Goal: Check status: Check status

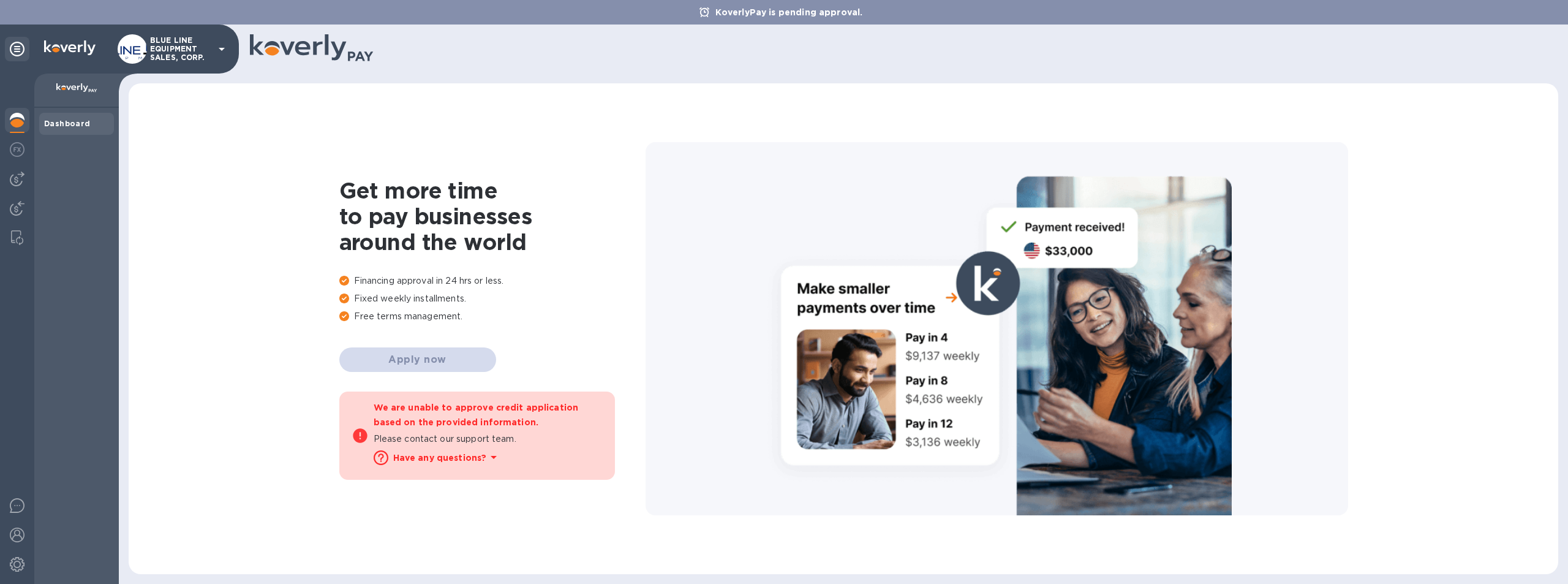
click at [655, 214] on div at bounding box center [996, 328] width 702 height 373
click at [176, 43] on p "BLUE LINE EQUIPMENT SALES, CORP." at bounding box center [181, 49] width 62 height 26
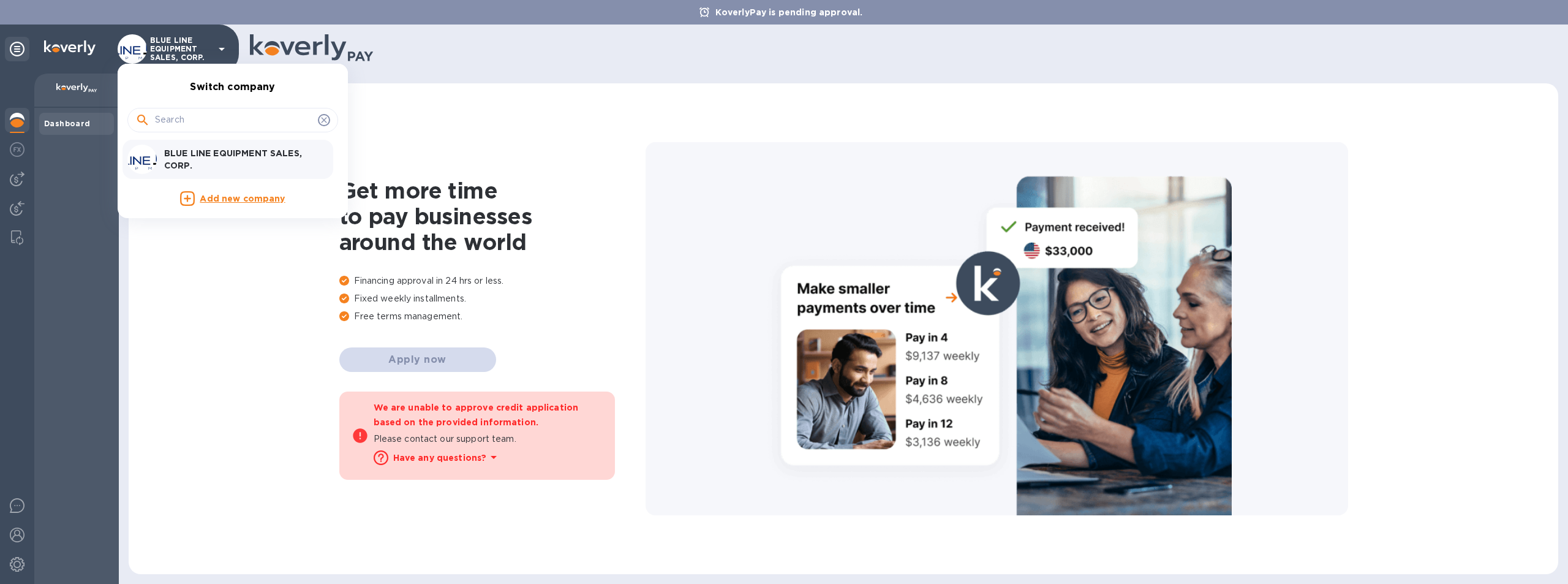
click at [203, 147] on p "BLUE LINE EQUIPMENT SALES, CORP." at bounding box center [241, 159] width 154 height 24
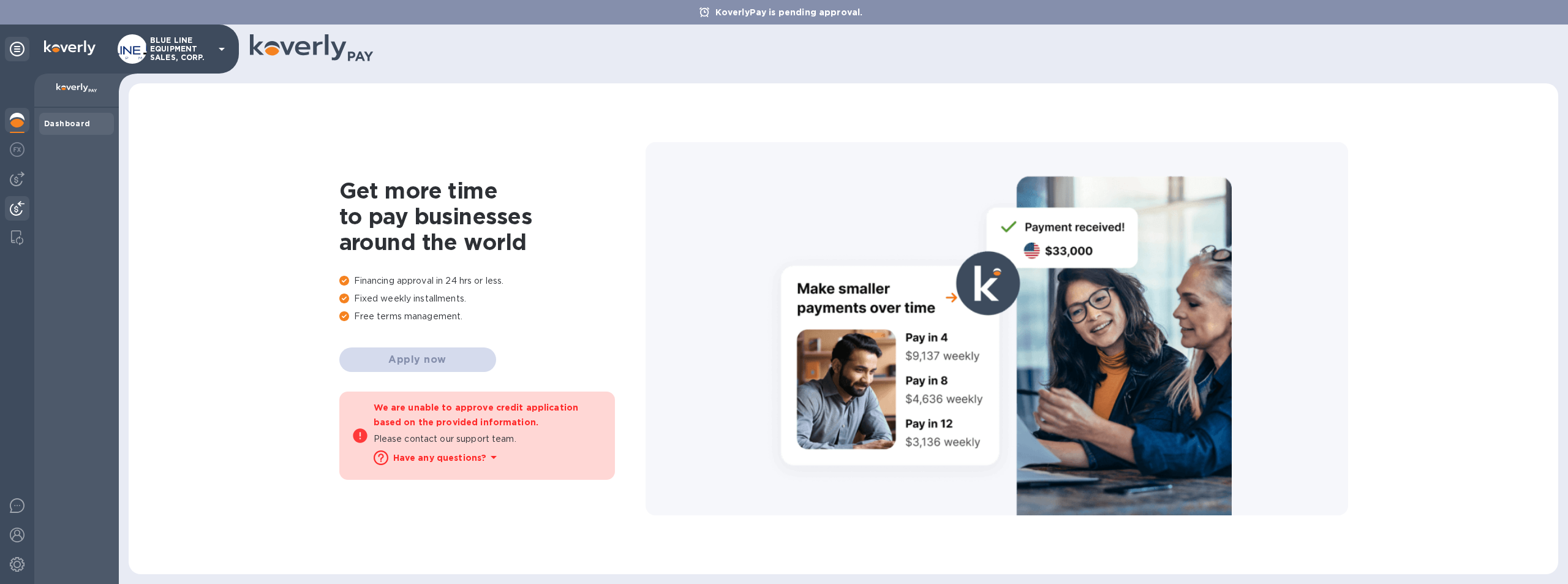
click at [17, 203] on img at bounding box center [17, 208] width 14 height 14
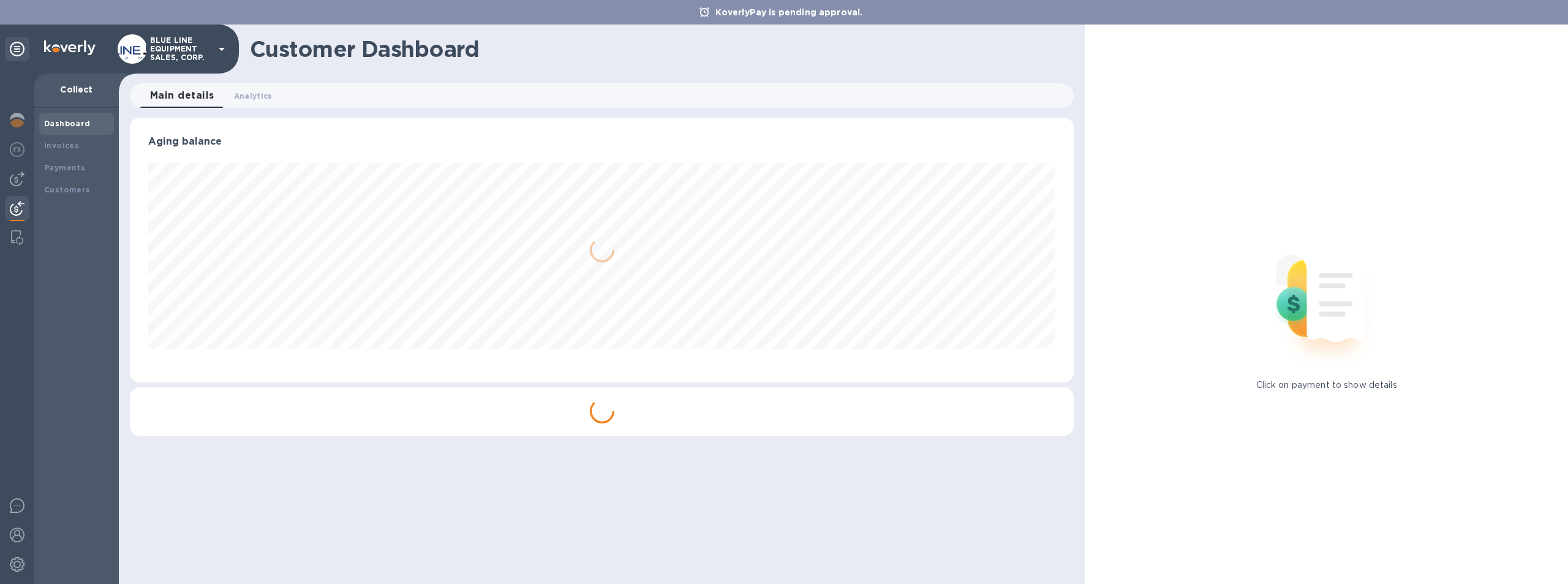
scroll to position [264, 945]
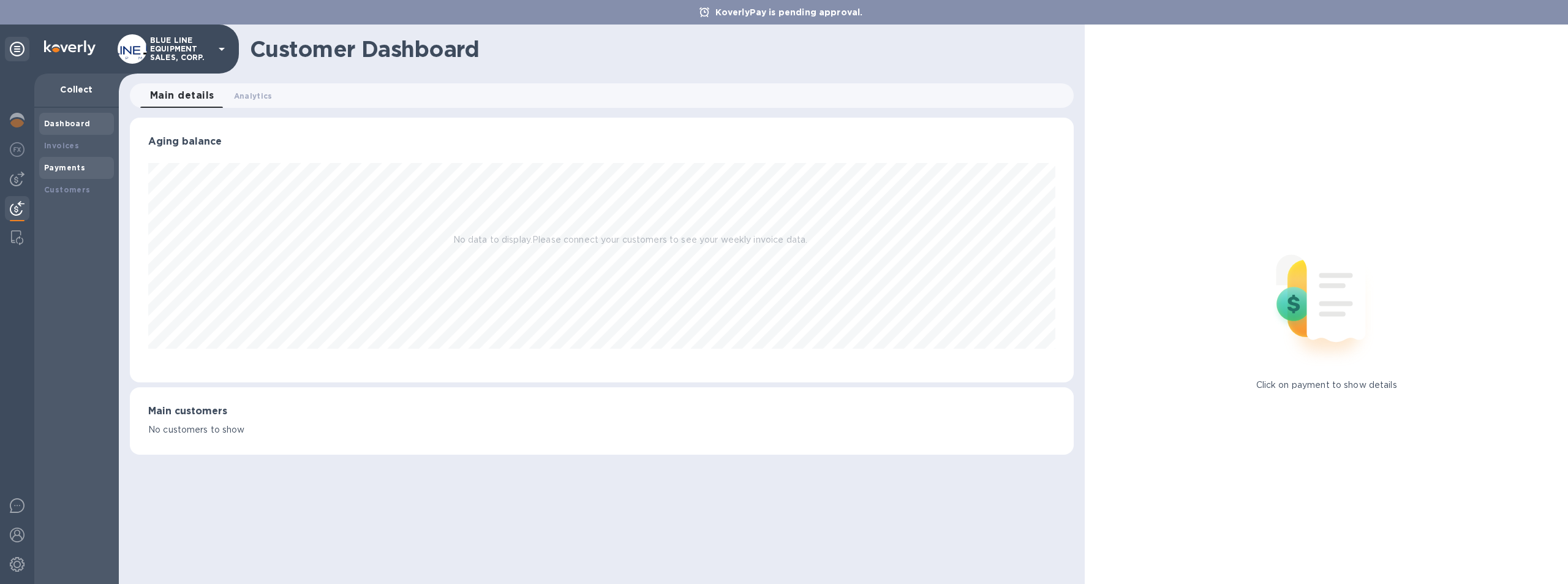
click at [65, 162] on div "Payments" at bounding box center [77, 168] width 65 height 12
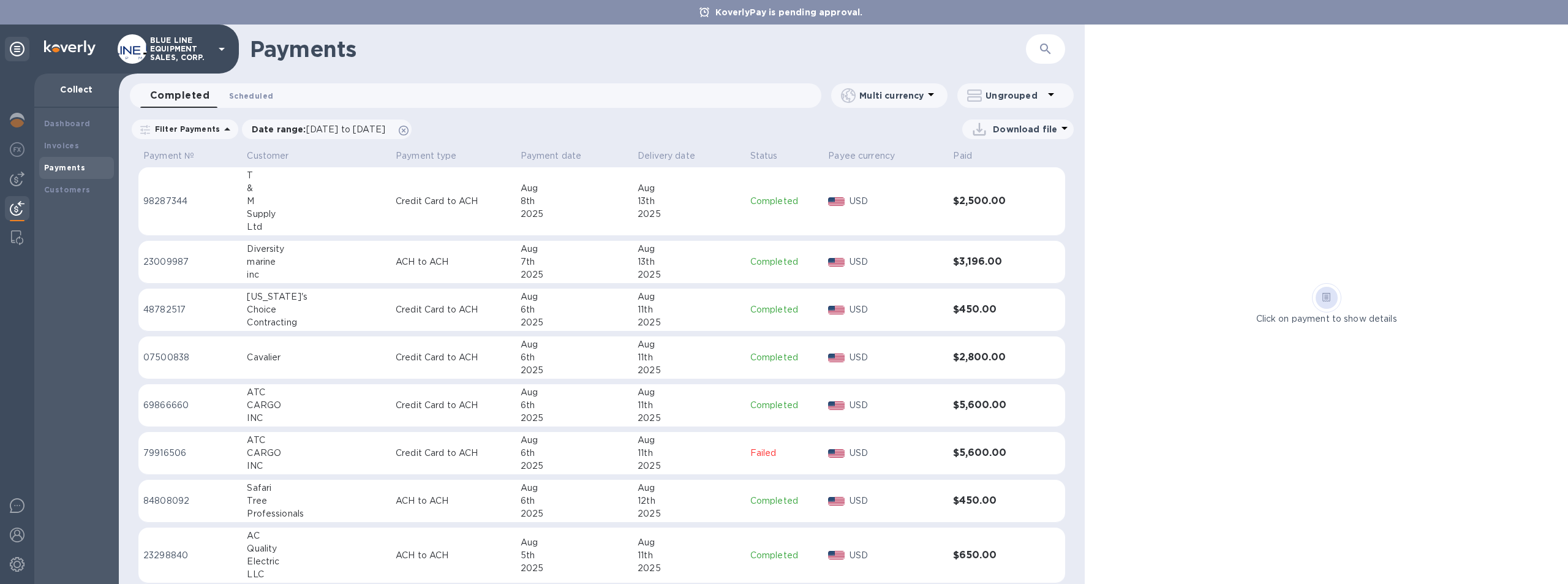
click at [246, 90] on span "Scheduled 0" at bounding box center [251, 96] width 44 height 13
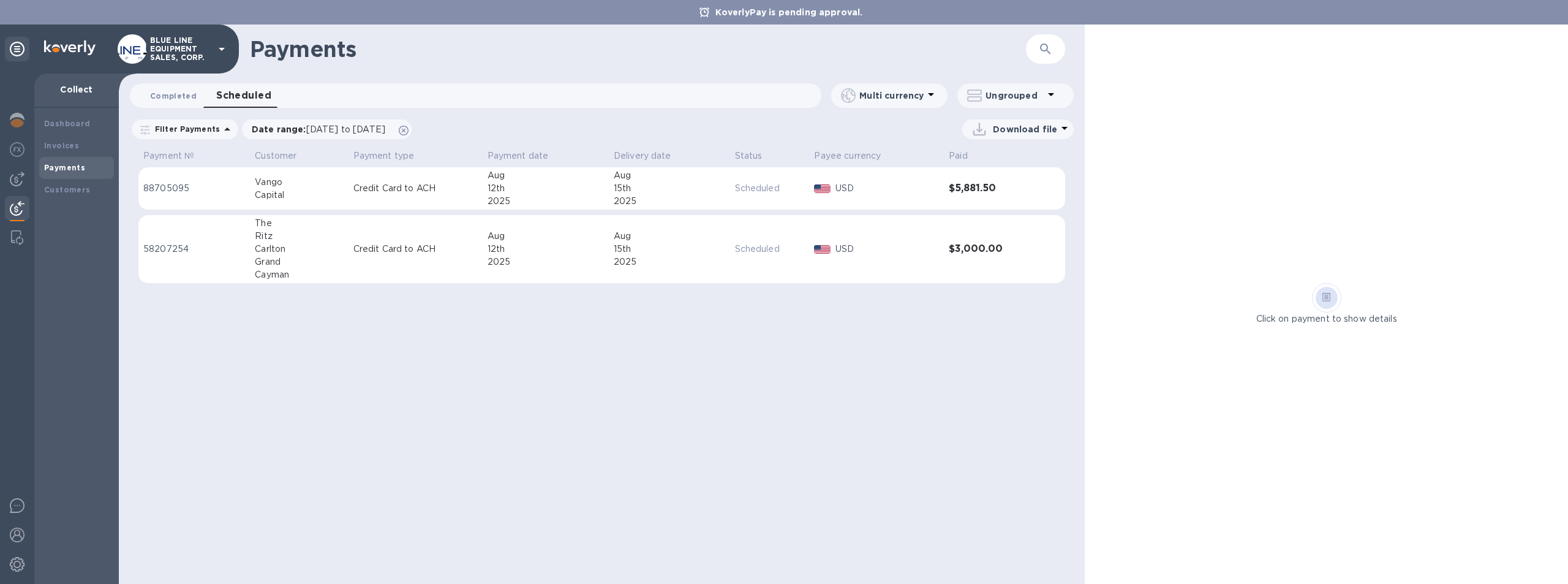
click at [166, 96] on span "Completed 0" at bounding box center [173, 96] width 46 height 13
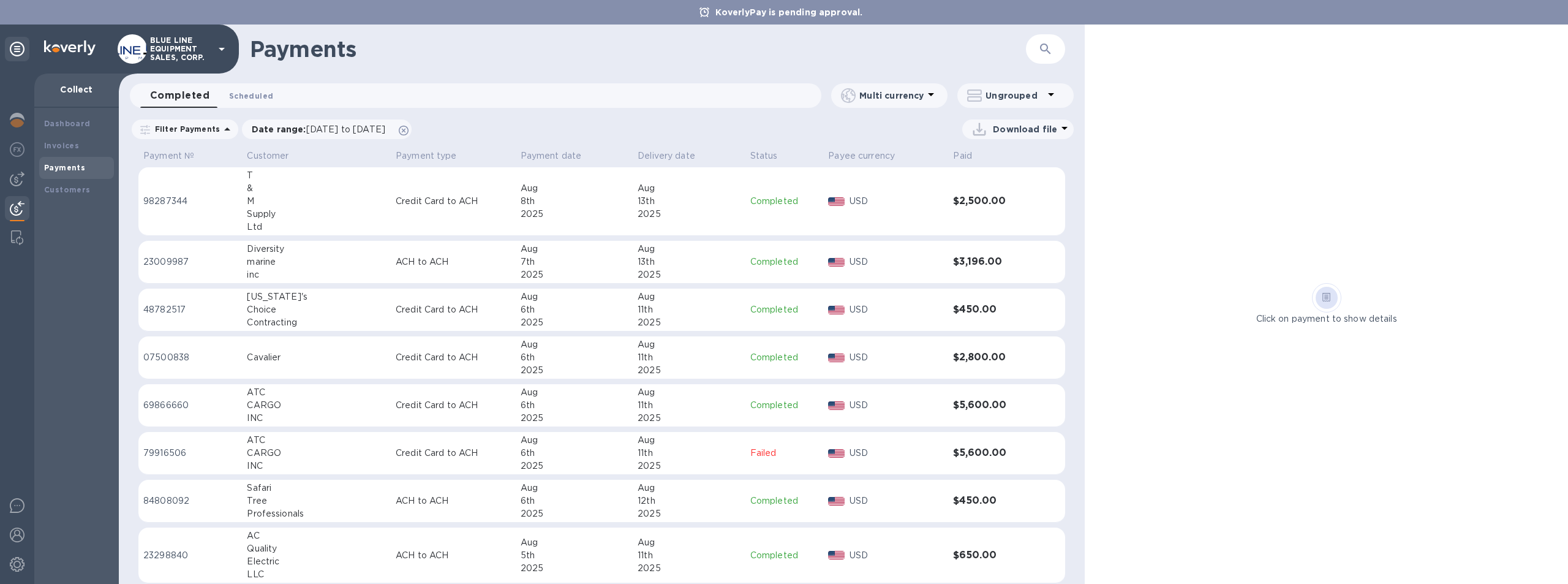
click at [254, 96] on span "Scheduled 0" at bounding box center [251, 96] width 44 height 13
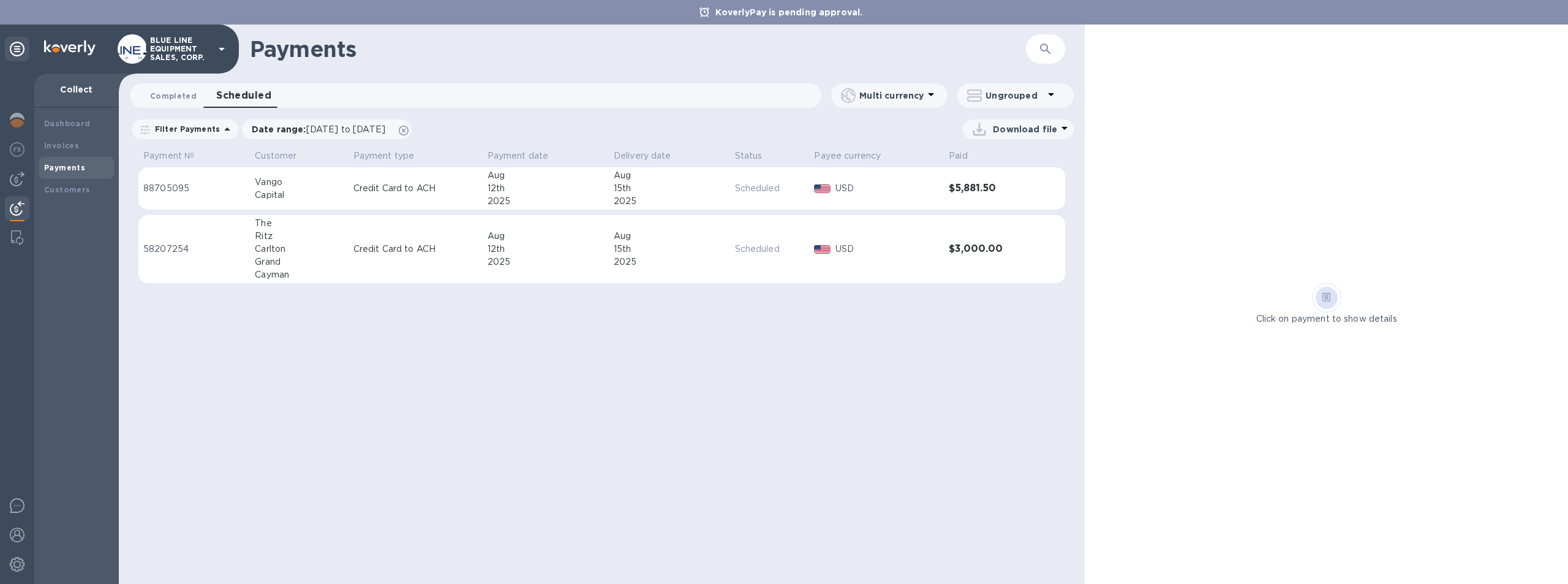
click at [172, 93] on span "Completed 0" at bounding box center [173, 96] width 46 height 13
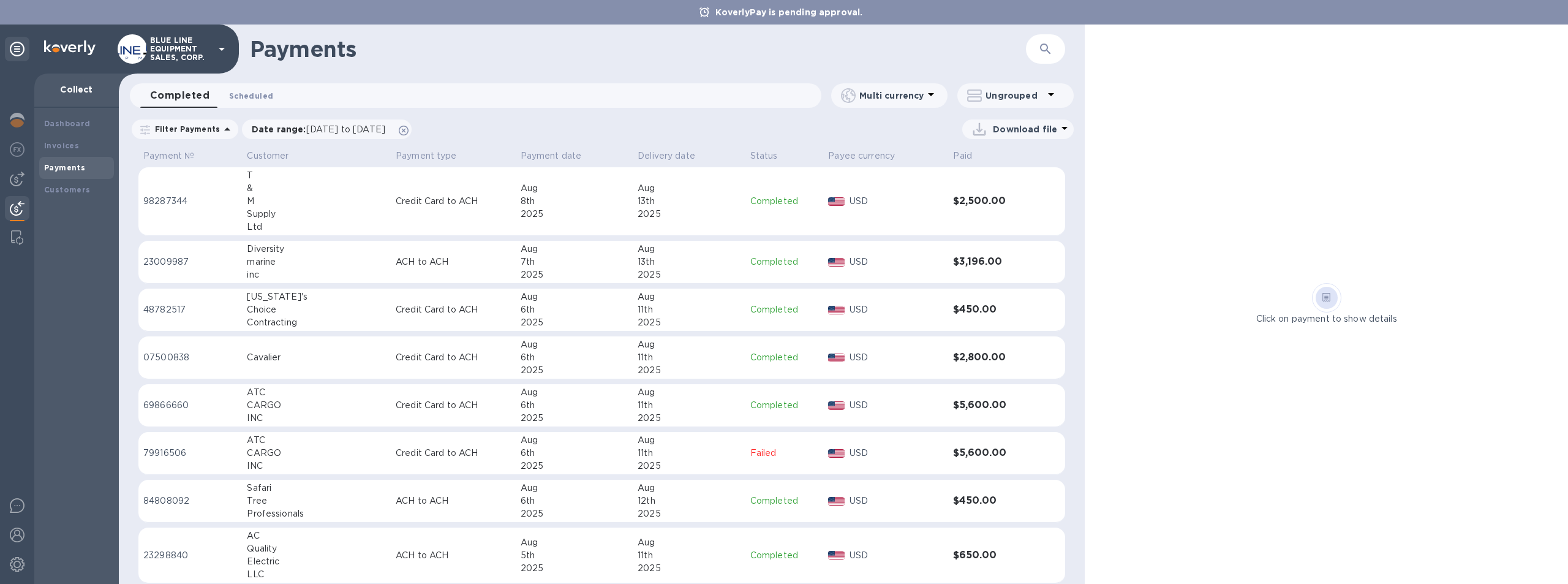
click at [252, 92] on span "Scheduled 0" at bounding box center [251, 96] width 44 height 13
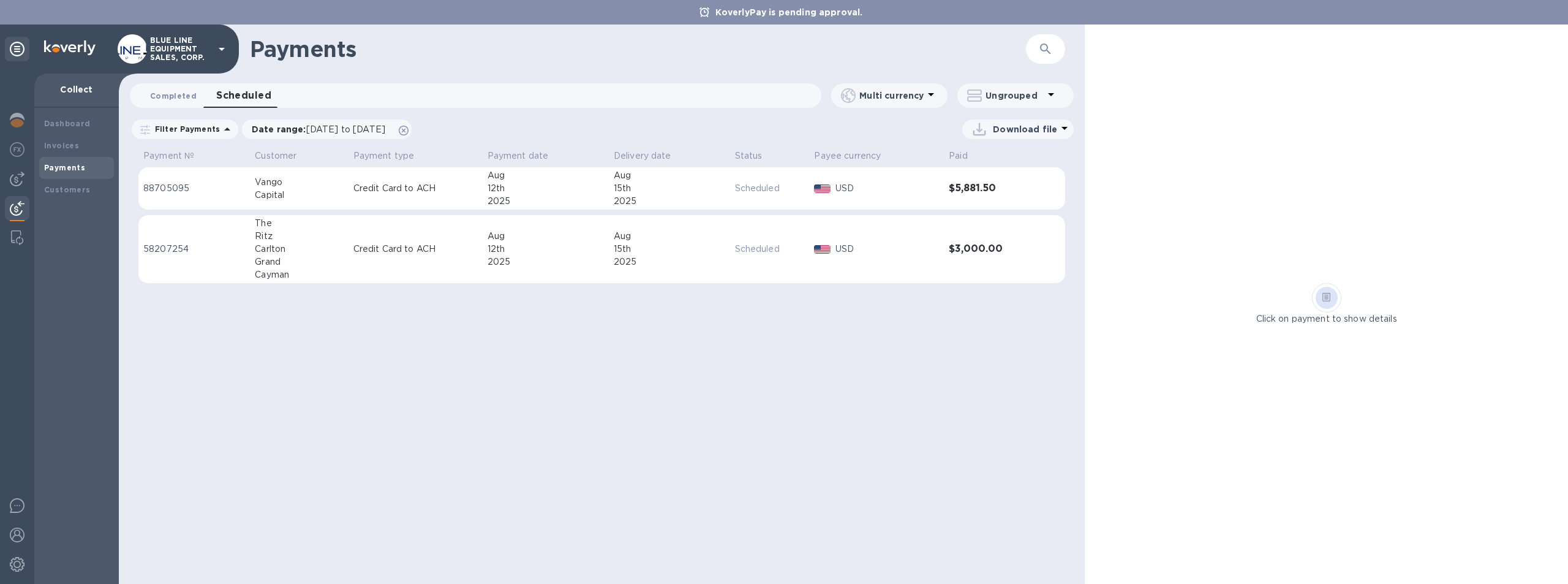
click at [163, 90] on span "Completed 0" at bounding box center [173, 96] width 46 height 13
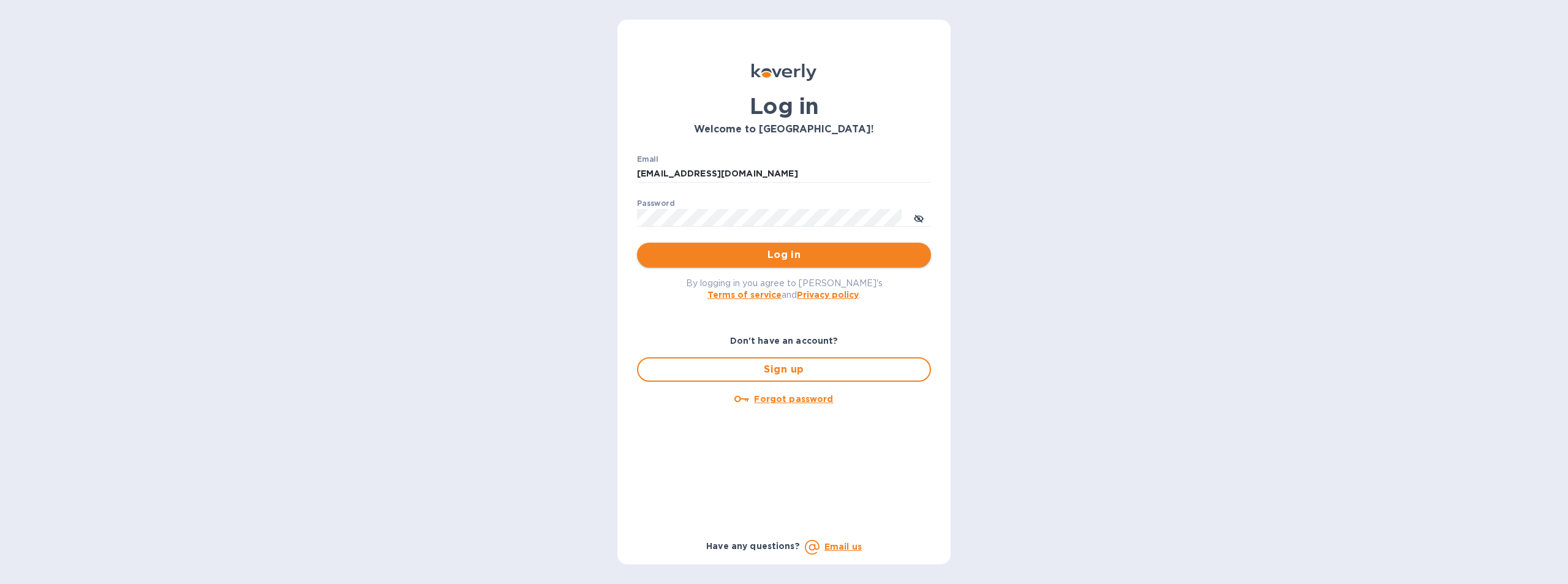
click at [781, 254] on span "Log in" at bounding box center [784, 254] width 274 height 14
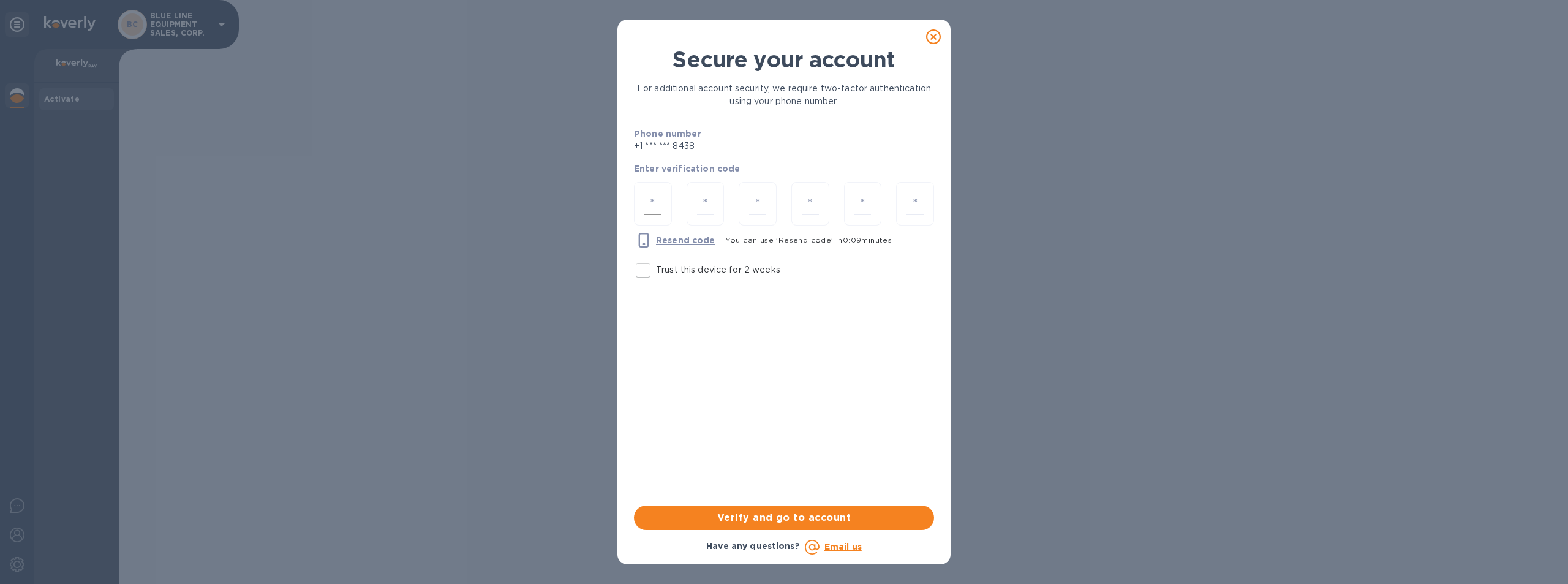
click at [661, 200] on input "number" at bounding box center [653, 204] width 17 height 23
type input "1"
type input "6"
type input "2"
type input "8"
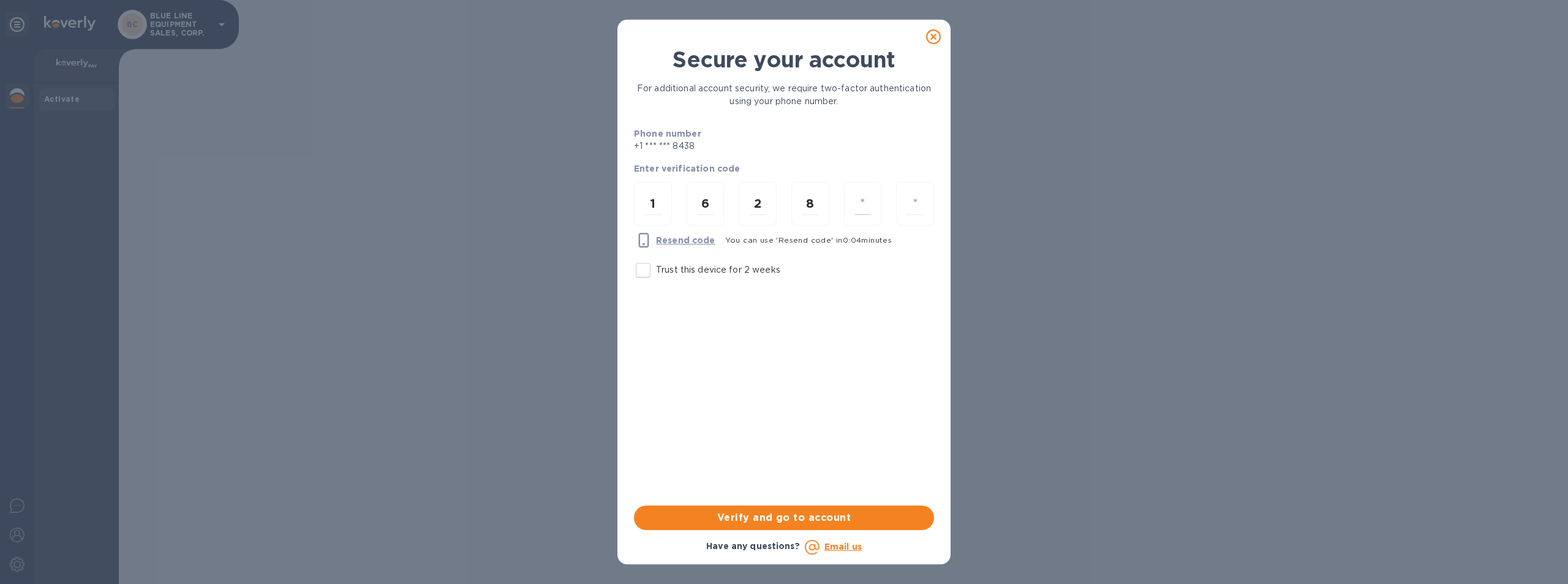
type input "2"
type input "9"
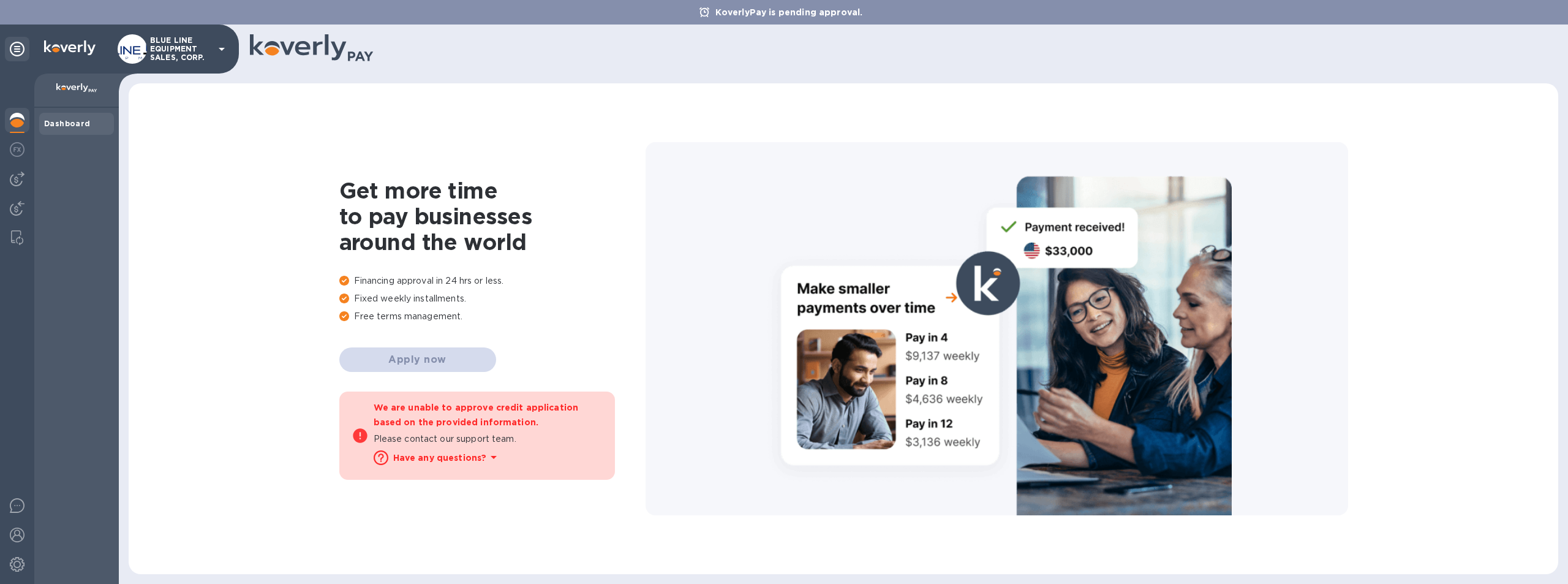
click at [165, 38] on p "BLUE LINE EQUIPMENT SALES, CORP." at bounding box center [181, 49] width 62 height 26
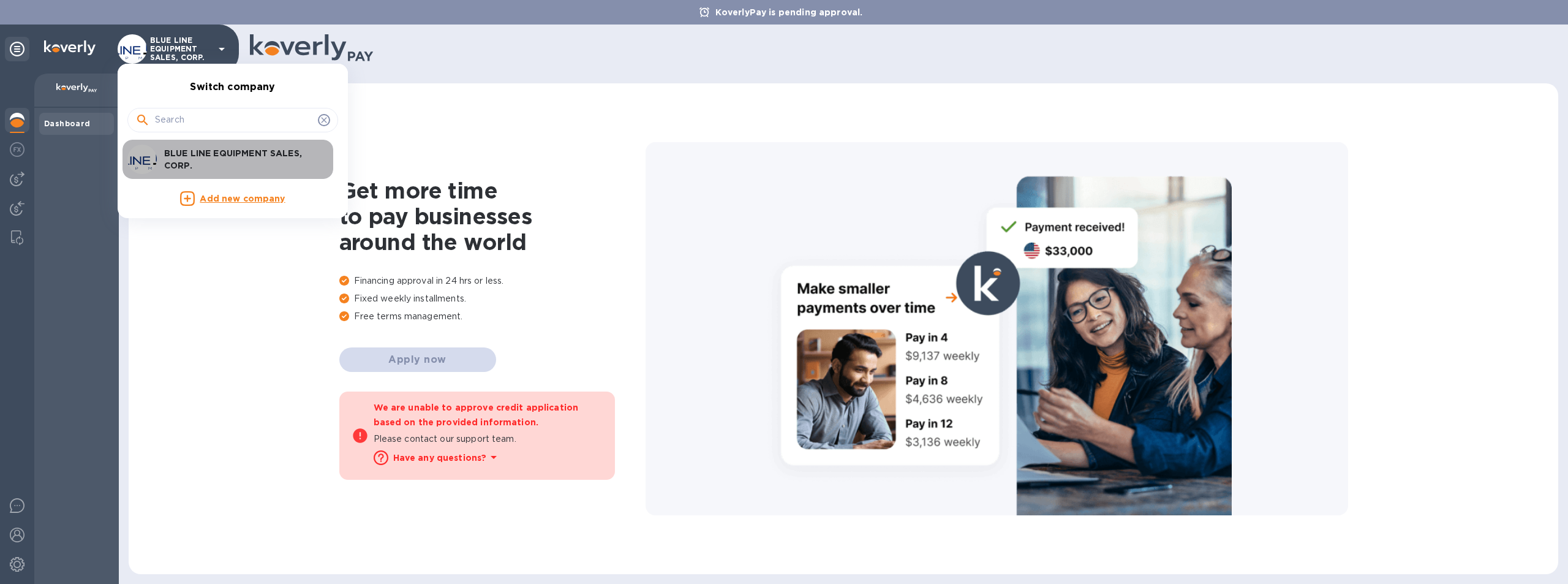
click at [196, 148] on p "BLUE LINE EQUIPMENT SALES, CORP." at bounding box center [241, 159] width 154 height 24
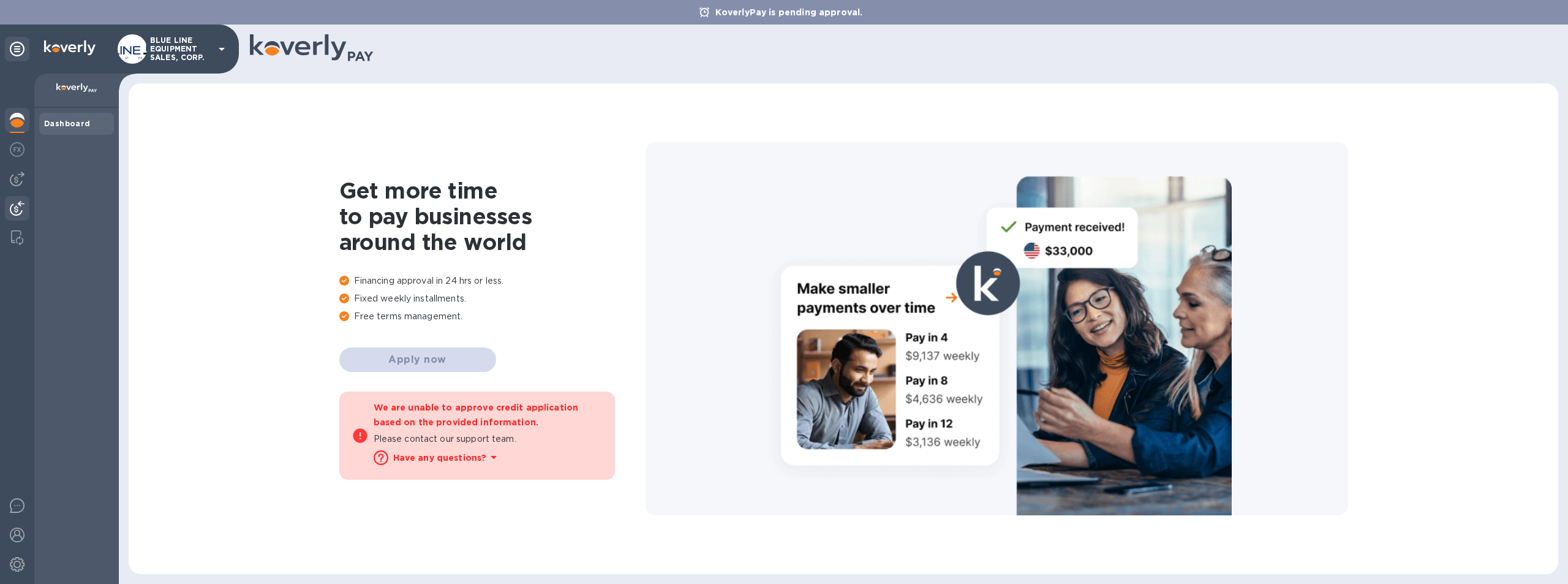
click at [18, 203] on img at bounding box center [17, 208] width 14 height 14
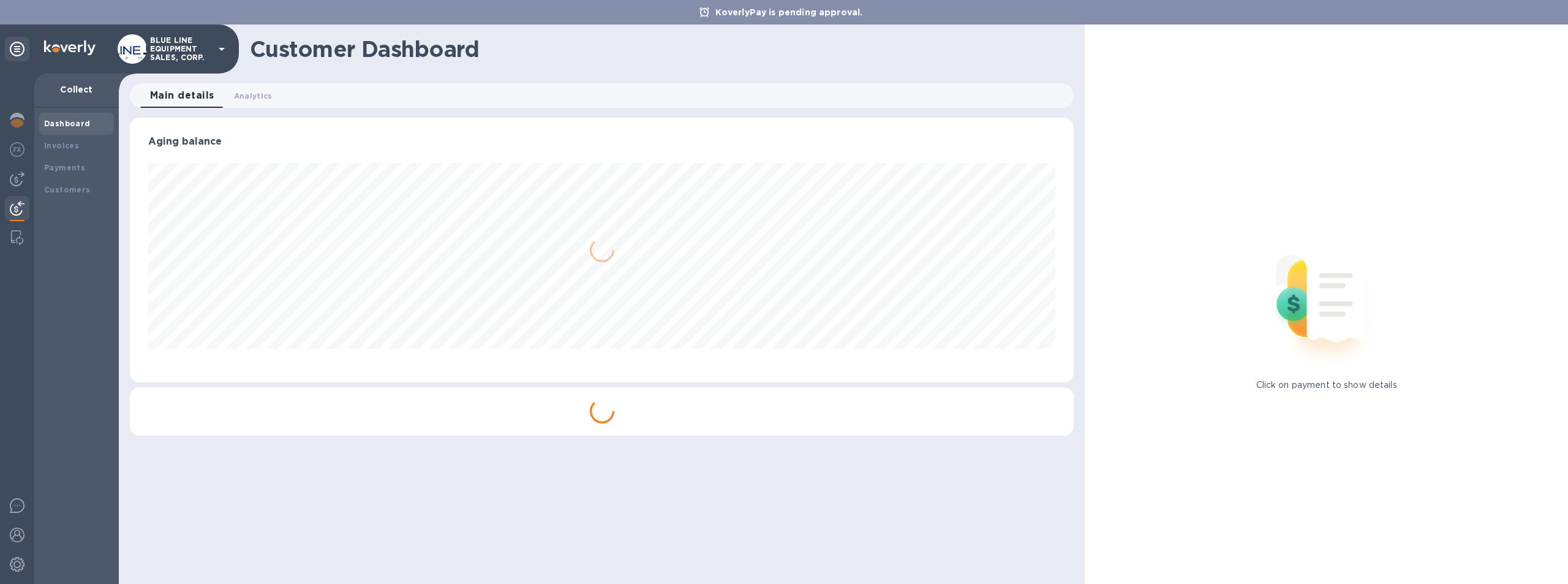
scroll to position [264, 945]
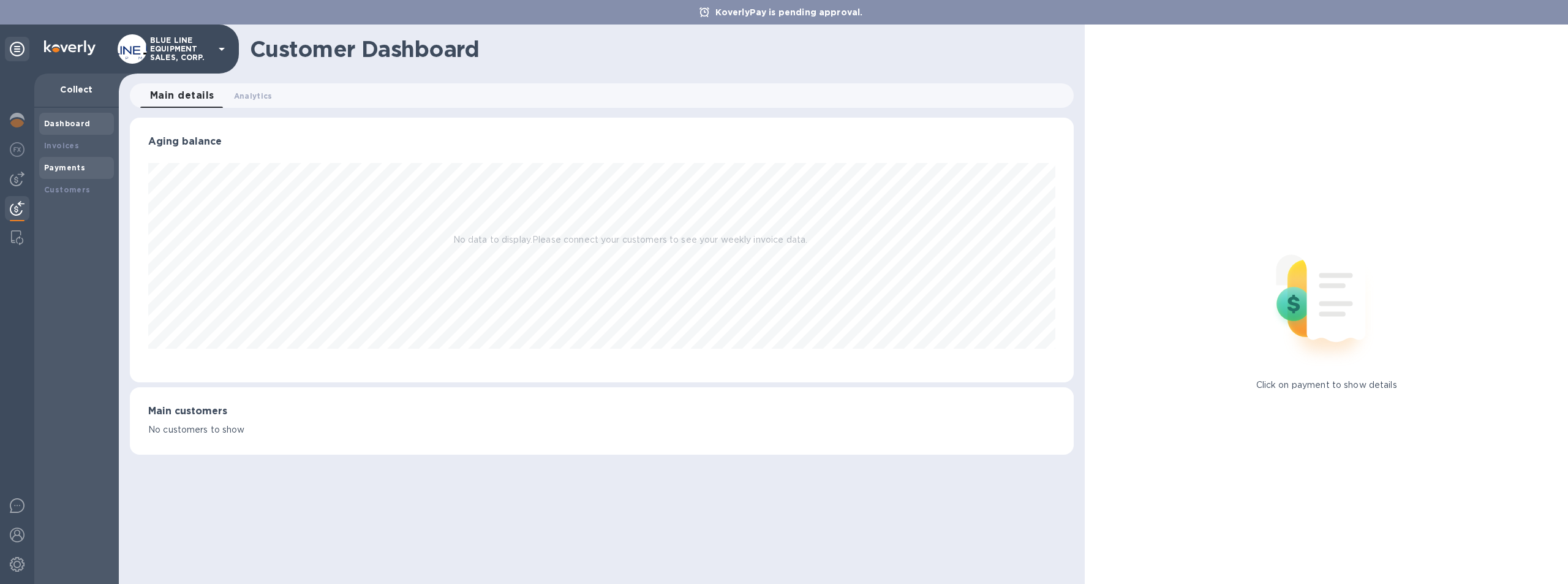
click at [62, 164] on b "Payments" at bounding box center [65, 168] width 41 height 9
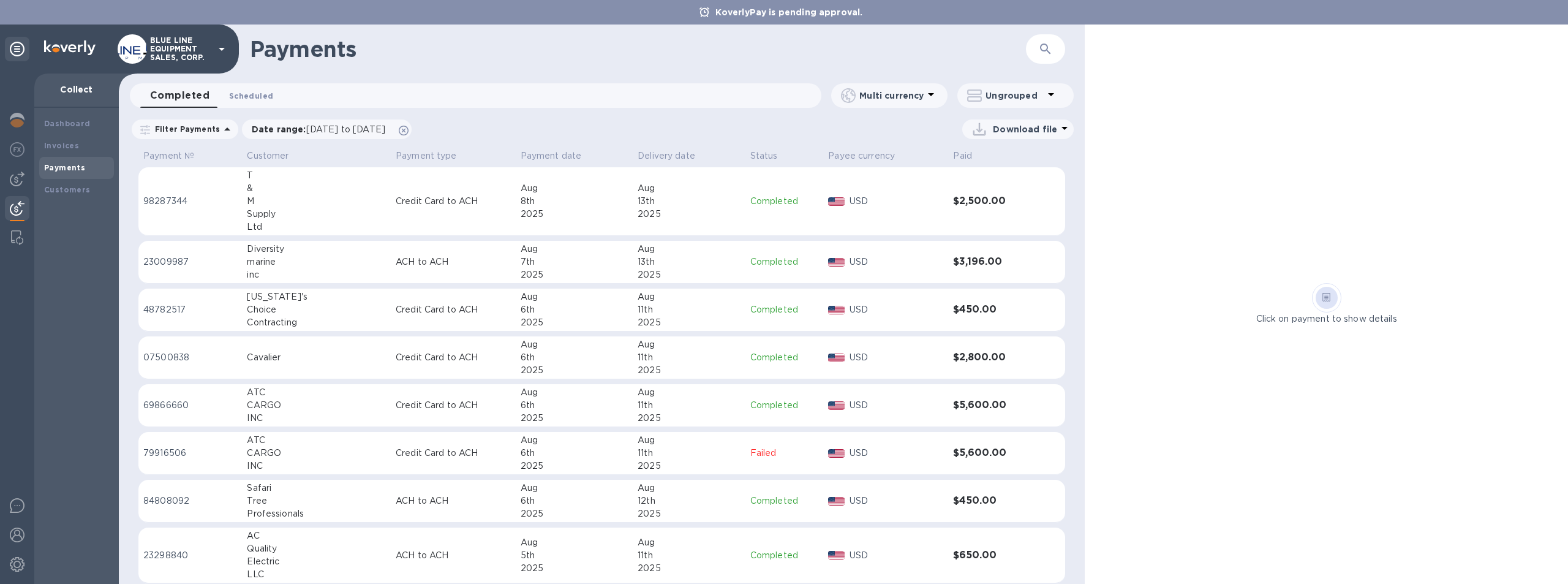
click at [250, 88] on button "Scheduled 0" at bounding box center [251, 96] width 64 height 24
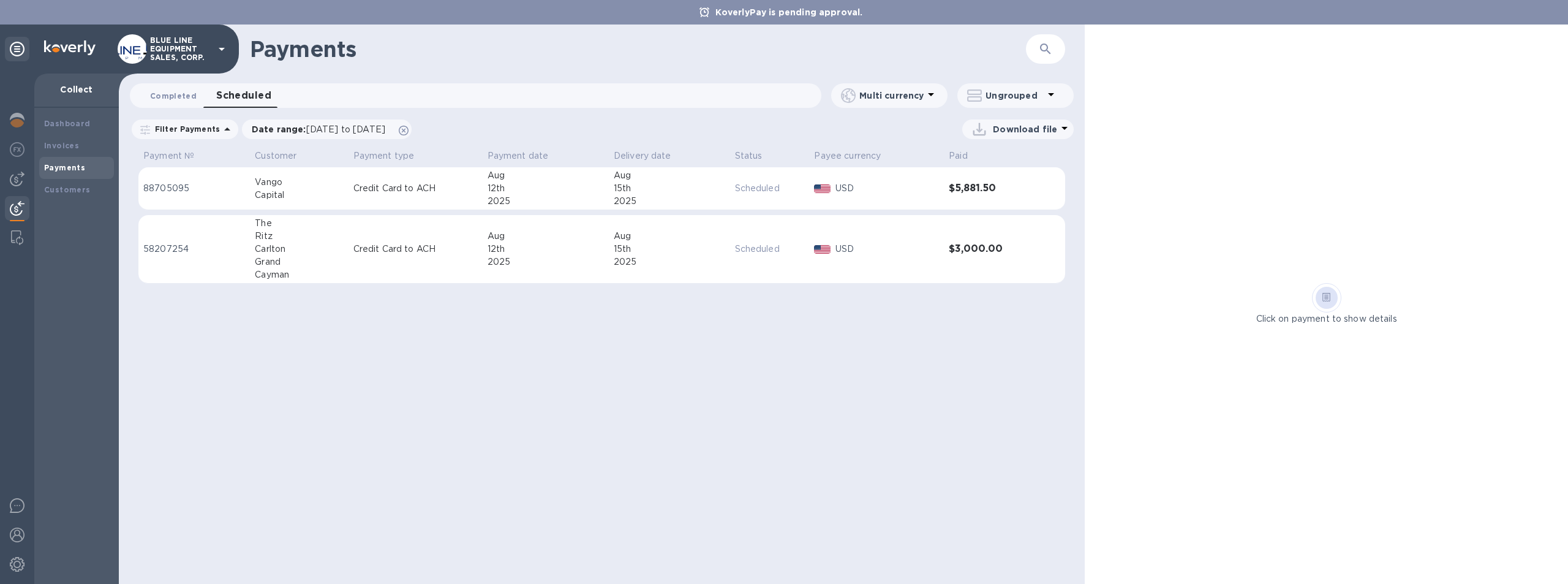
click at [170, 93] on span "Completed 0" at bounding box center [173, 96] width 46 height 13
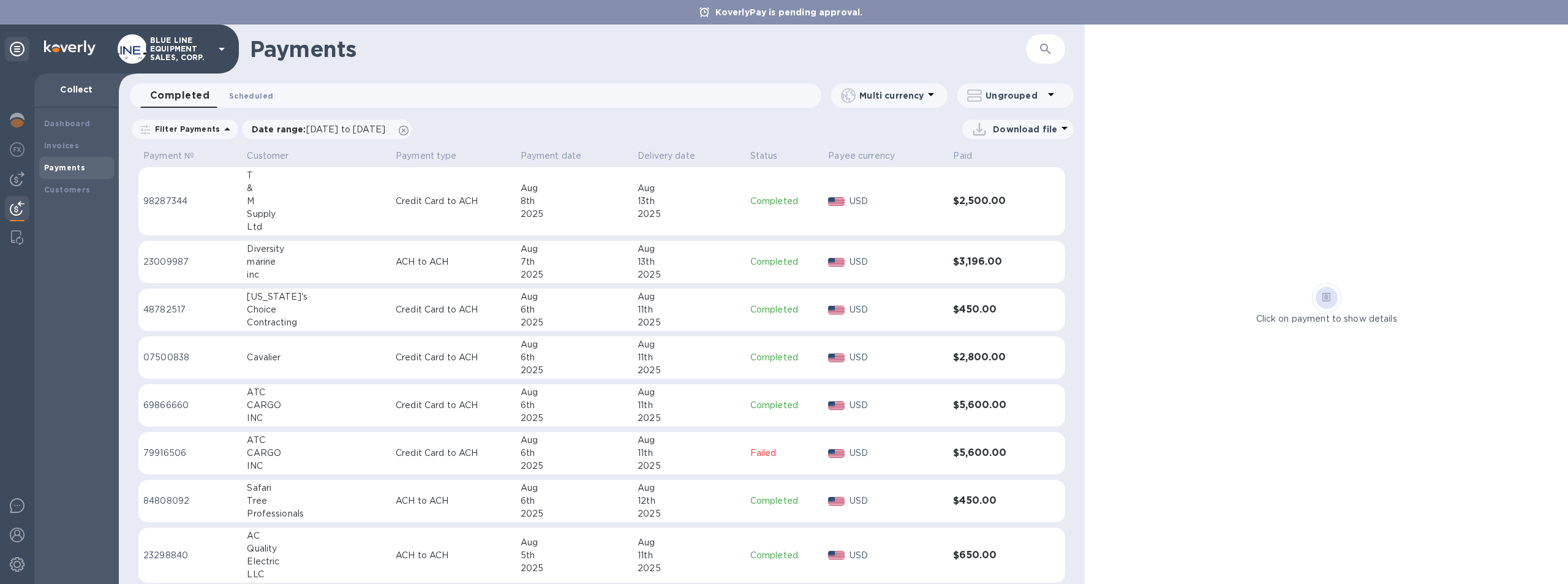
click at [260, 94] on span "Scheduled 0" at bounding box center [251, 96] width 44 height 13
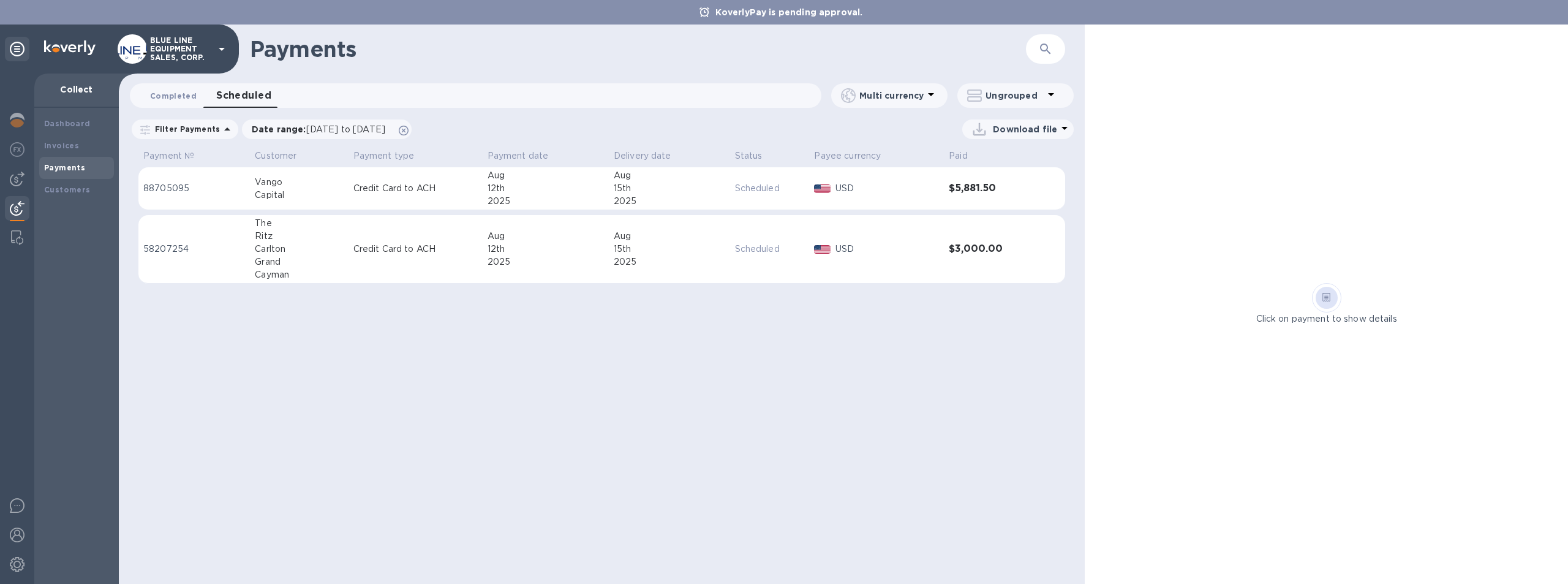
click at [169, 94] on span "Completed 0" at bounding box center [173, 96] width 46 height 13
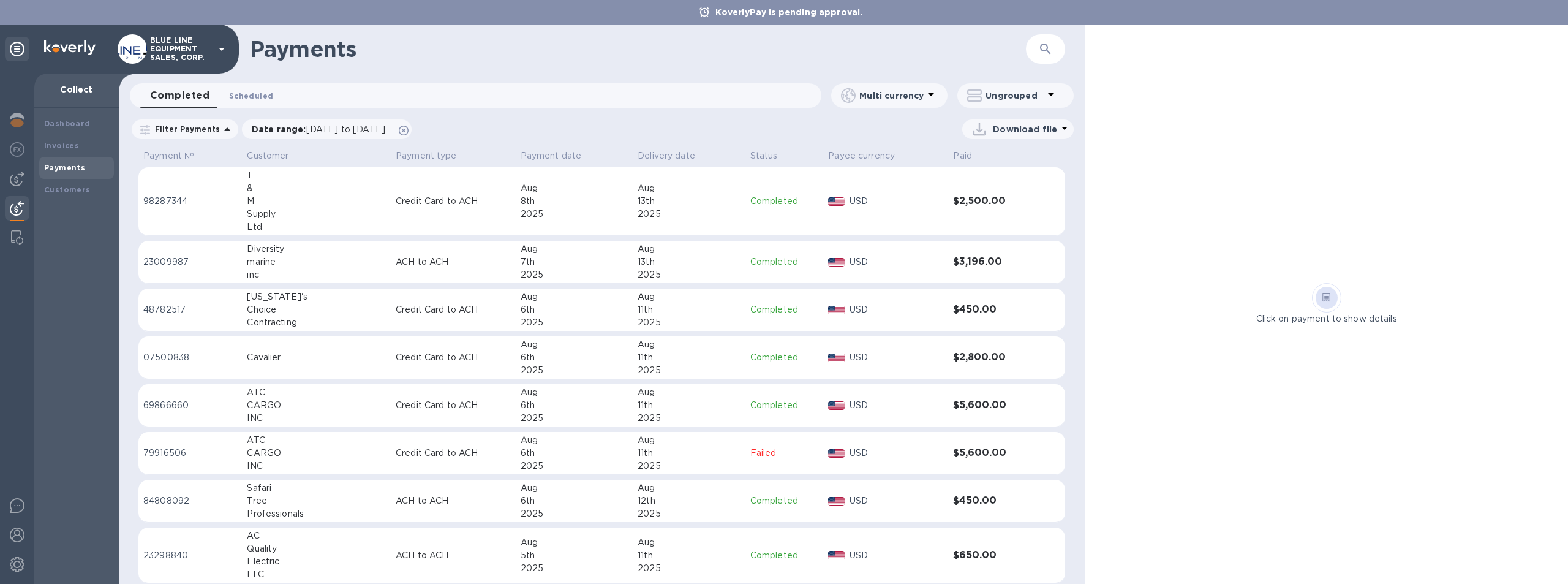
click at [244, 92] on span "Scheduled 0" at bounding box center [251, 96] width 44 height 13
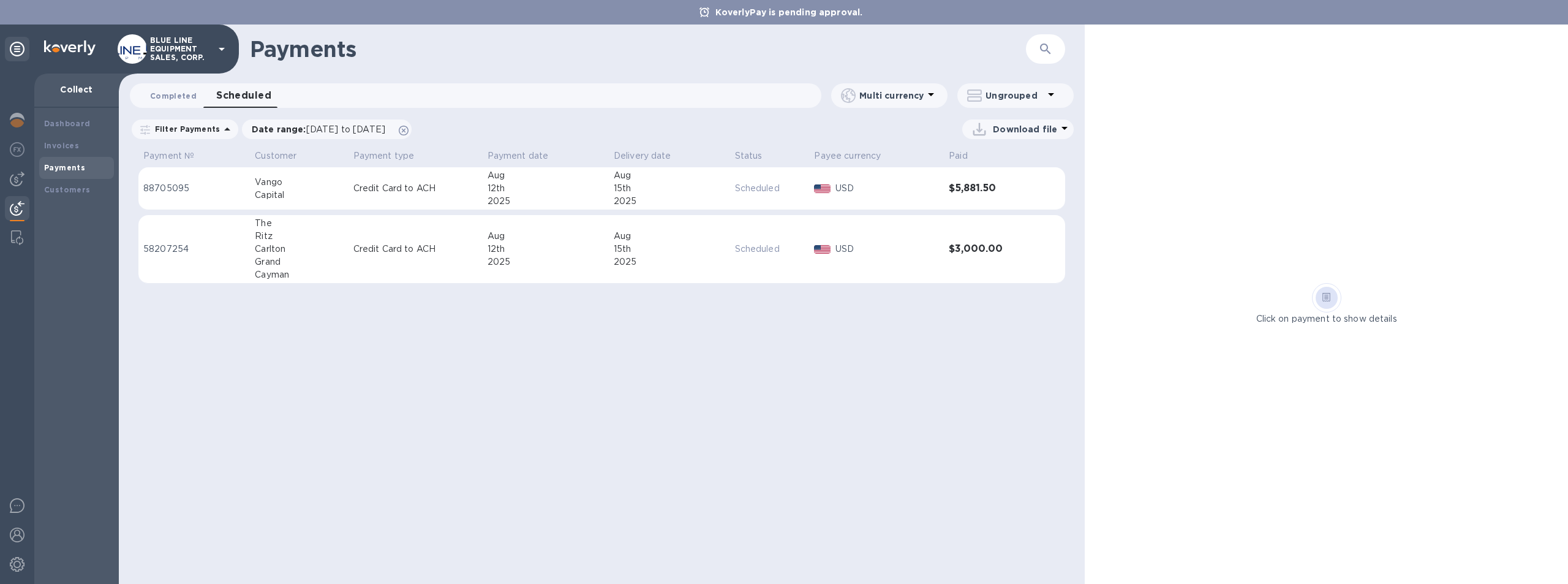
click at [169, 90] on span "Completed 0" at bounding box center [173, 96] width 46 height 13
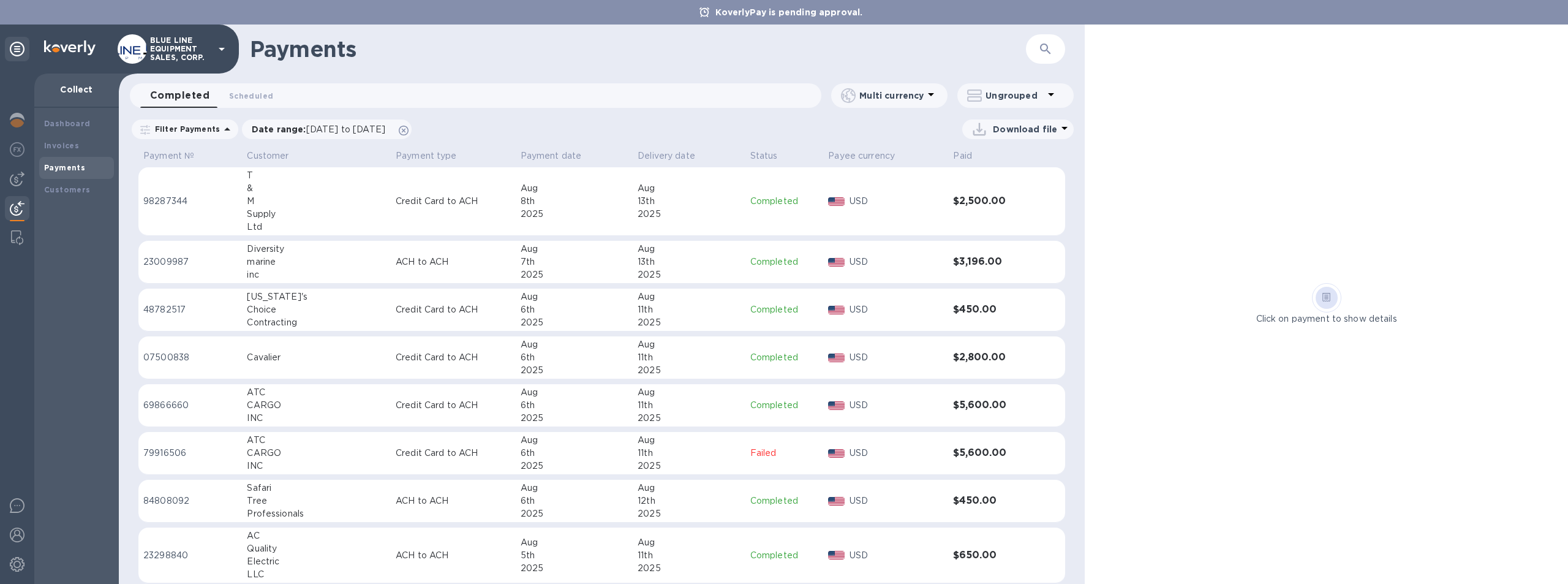
click at [1247, 396] on div "Click on payment to show details" at bounding box center [1327, 304] width 483 height 559
click at [247, 90] on span "Scheduled 0" at bounding box center [251, 96] width 44 height 13
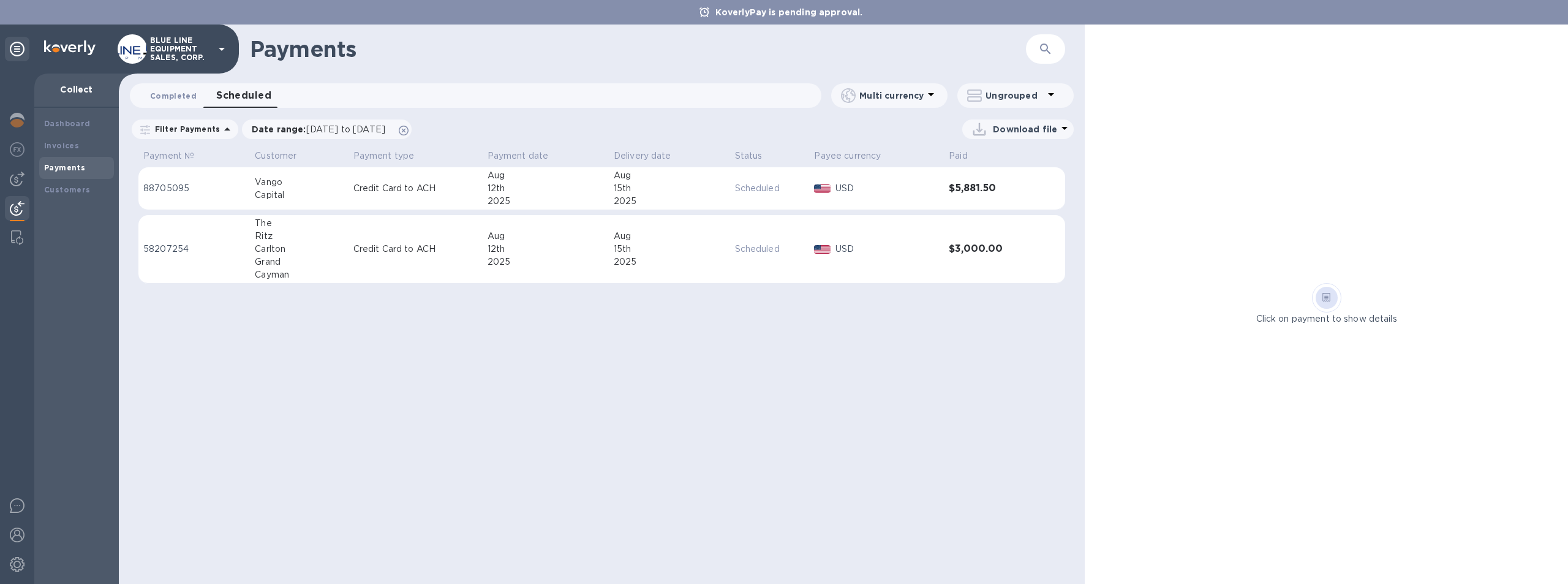
click at [163, 94] on span "Completed 0" at bounding box center [173, 96] width 46 height 13
